Goal: Task Accomplishment & Management: Manage account settings

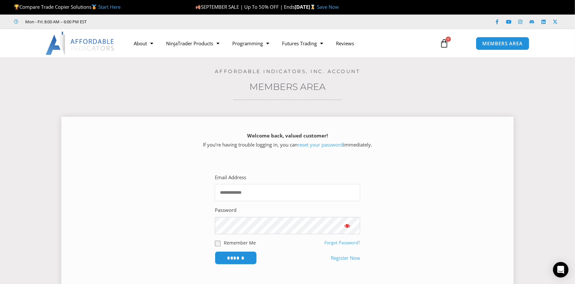
click at [262, 195] on input "Email Address" at bounding box center [287, 192] width 145 height 17
type input "**********"
click at [236, 256] on input "******" at bounding box center [236, 258] width 44 height 14
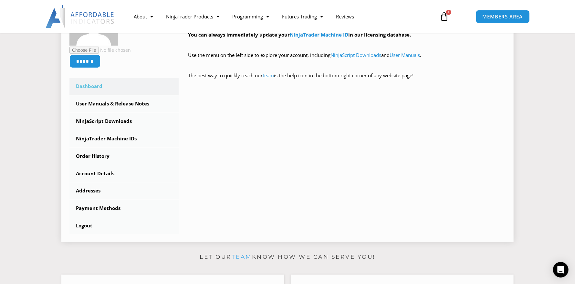
scroll to position [161, 0]
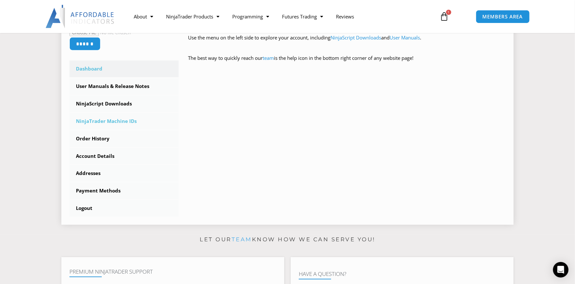
click at [111, 118] on link "NinjaTrader Machine IDs" at bounding box center [123, 121] width 109 height 17
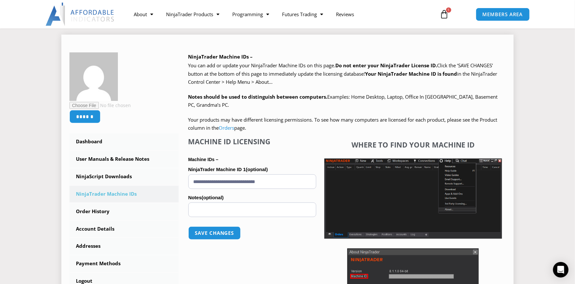
scroll to position [97, 0]
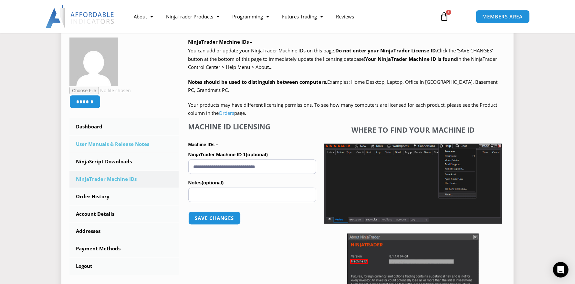
click at [96, 144] on link "User Manuals & Release Notes" at bounding box center [123, 144] width 109 height 17
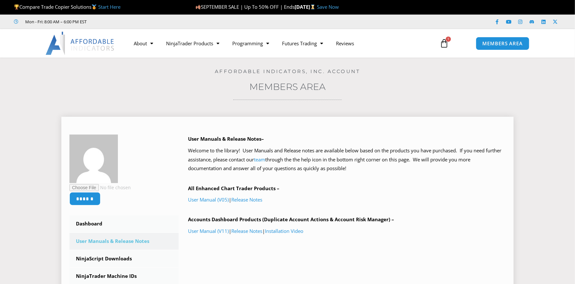
click at [106, 143] on img at bounding box center [93, 158] width 48 height 48
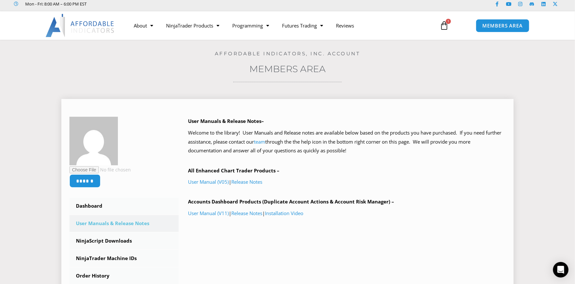
scroll to position [32, 0]
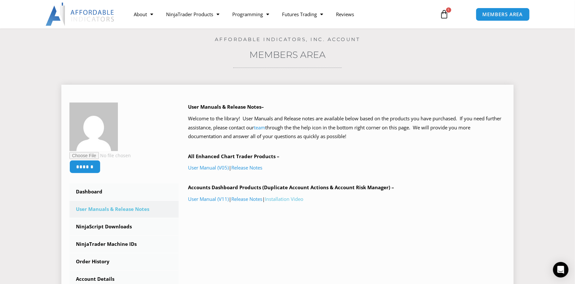
click at [296, 198] on link "Installation Video" at bounding box center [284, 199] width 38 height 6
click at [212, 199] on link "User Manual (V11)" at bounding box center [208, 199] width 41 height 6
click at [252, 199] on link "Release Notes" at bounding box center [247, 199] width 31 height 6
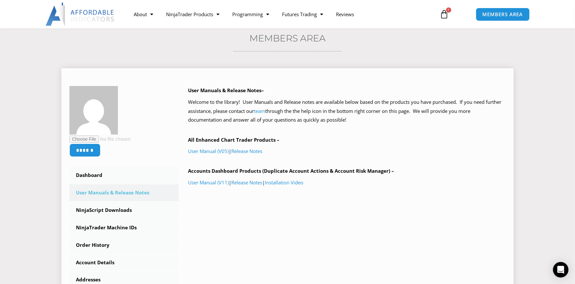
scroll to position [64, 0]
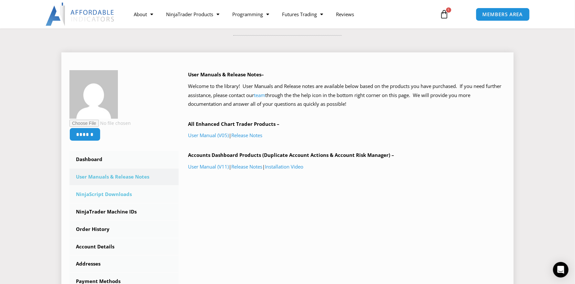
click at [120, 192] on link "NinjaScript Downloads" at bounding box center [123, 194] width 109 height 17
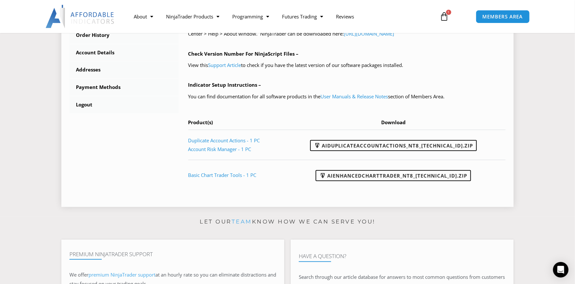
scroll to position [258, 0]
click at [403, 143] on link "AIDuplicateAccountActions_NT8_[TECHNICAL_ID].zip" at bounding box center [393, 145] width 167 height 11
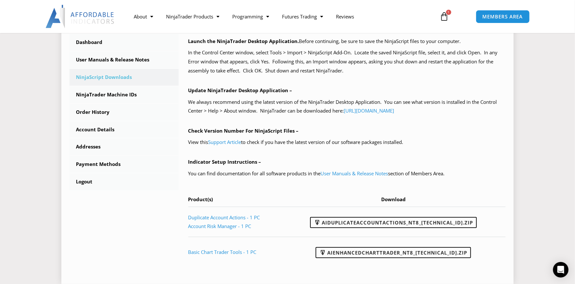
scroll to position [161, 0]
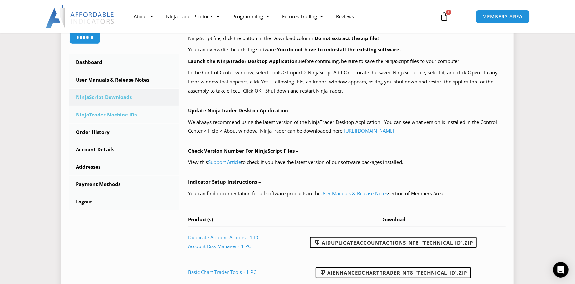
click at [106, 116] on link "NinjaTrader Machine IDs" at bounding box center [123, 114] width 109 height 17
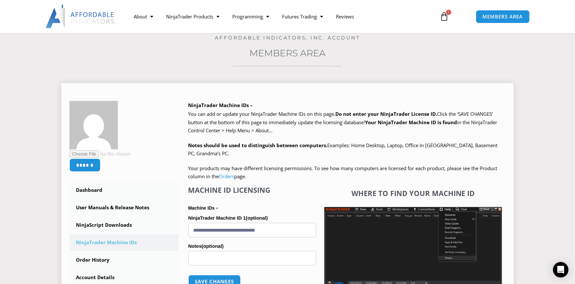
scroll to position [161, 0]
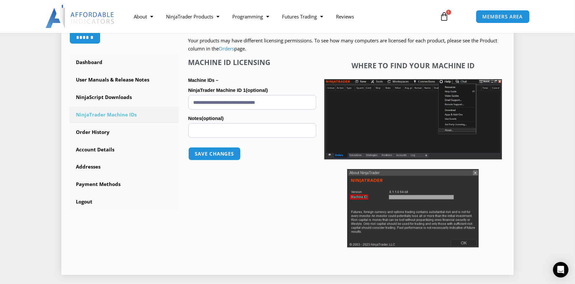
click at [237, 101] on input "**********" at bounding box center [252, 102] width 128 height 15
paste input "**********"
type input "**********"
click at [211, 155] on button "Save changes" at bounding box center [214, 154] width 55 height 14
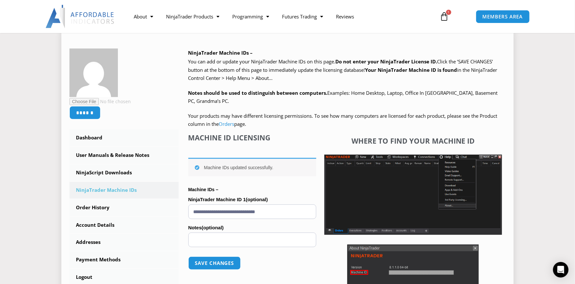
scroll to position [97, 0]
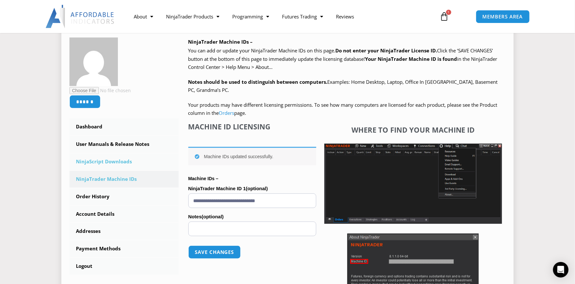
click at [99, 160] on link "NinjaScript Downloads" at bounding box center [123, 161] width 109 height 17
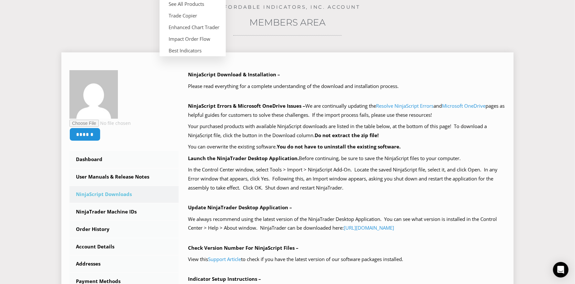
scroll to position [64, 0]
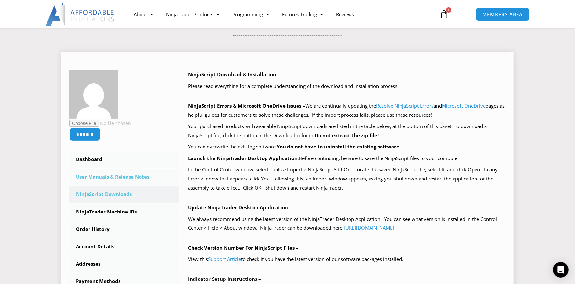
click at [124, 174] on link "User Manuals & Release Notes" at bounding box center [123, 176] width 109 height 17
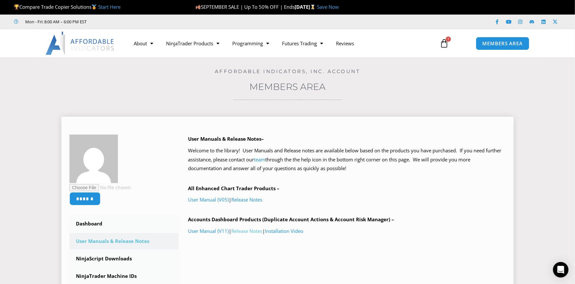
click at [259, 231] on link "Release Notes" at bounding box center [247, 231] width 31 height 6
click at [214, 230] on link "User Manual (V11)" at bounding box center [208, 231] width 41 height 6
click at [280, 211] on div "User Manuals & Release Notes– Welcome to the library! User Manuals and Release …" at bounding box center [347, 197] width 318 height 126
